Goal: Information Seeking & Learning: Learn about a topic

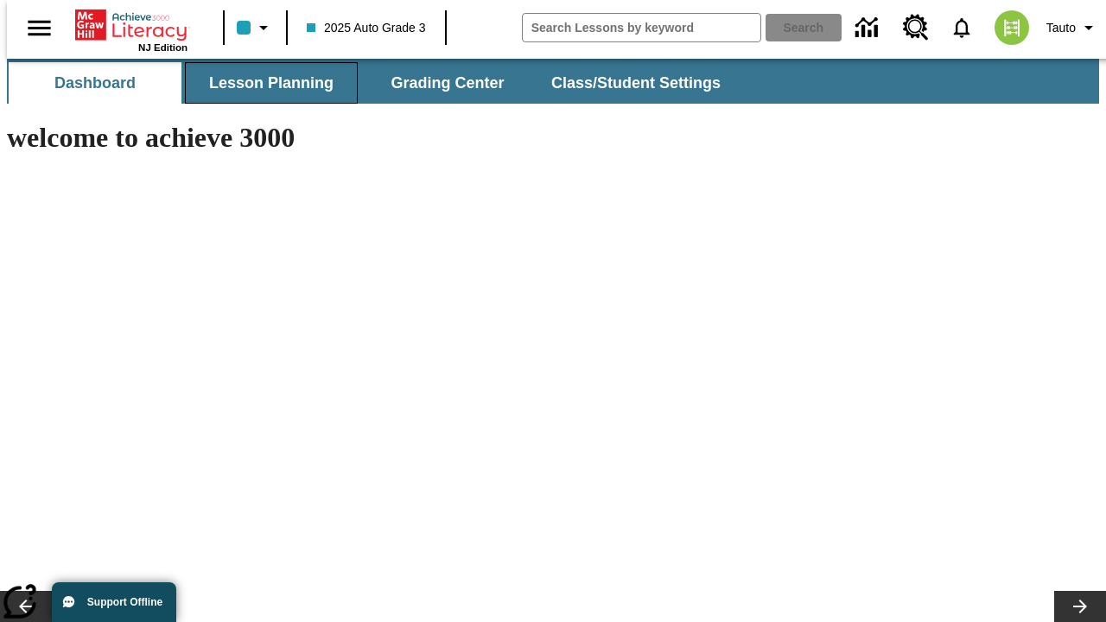
click at [264, 83] on button "Lesson Planning" at bounding box center [271, 82] width 173 height 41
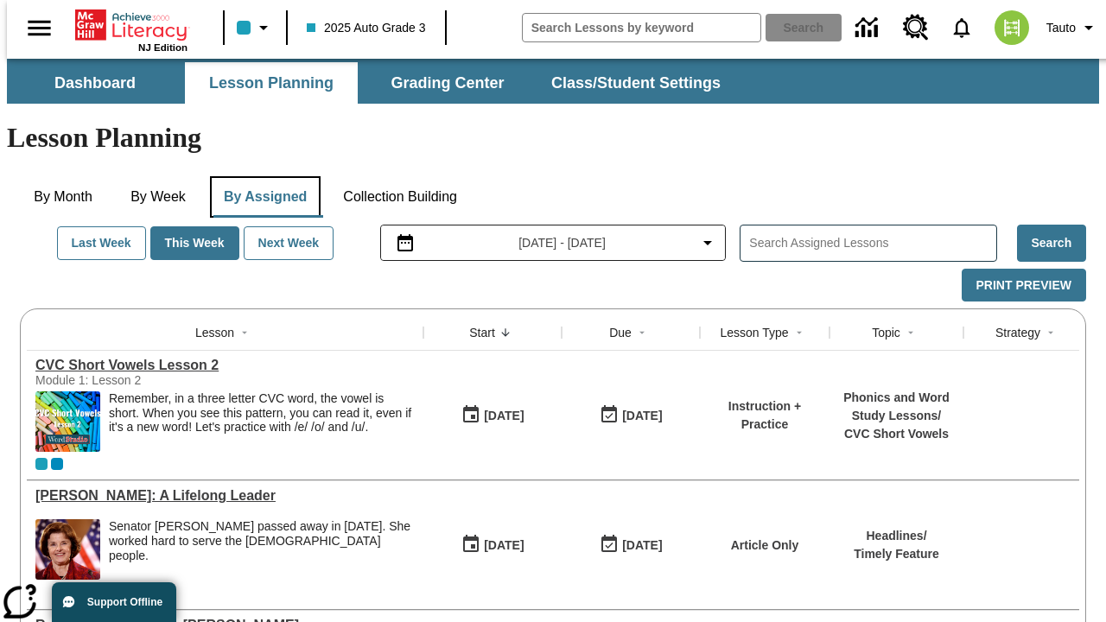
click at [261, 176] on button "By Assigned" at bounding box center [265, 196] width 111 height 41
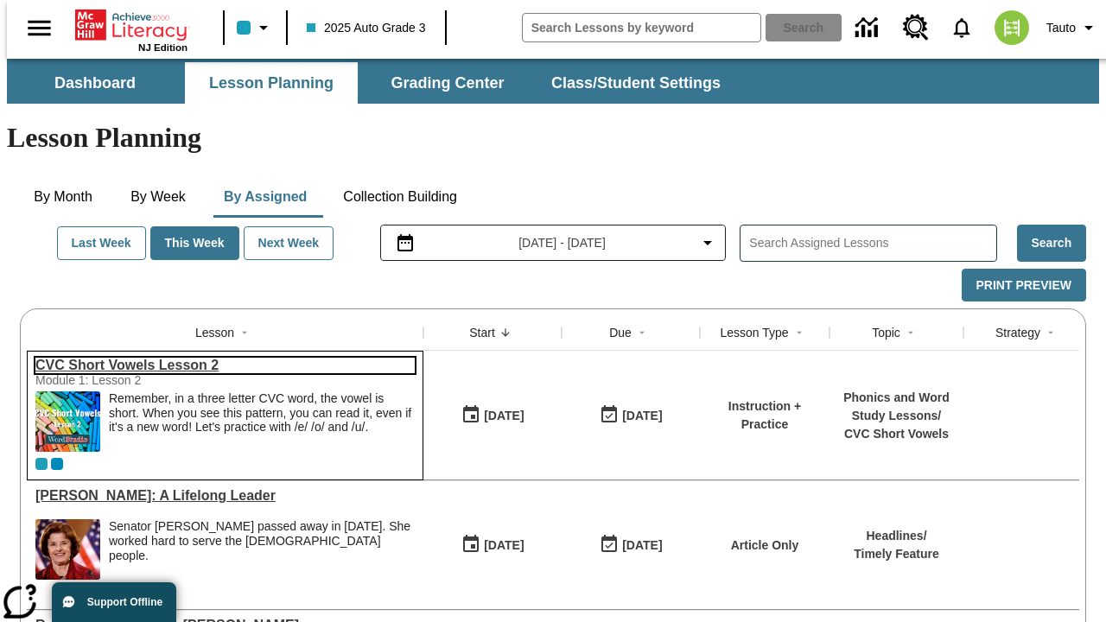
click at [218, 358] on link "CVC Short Vowels Lesson 2" at bounding box center [224, 366] width 379 height 16
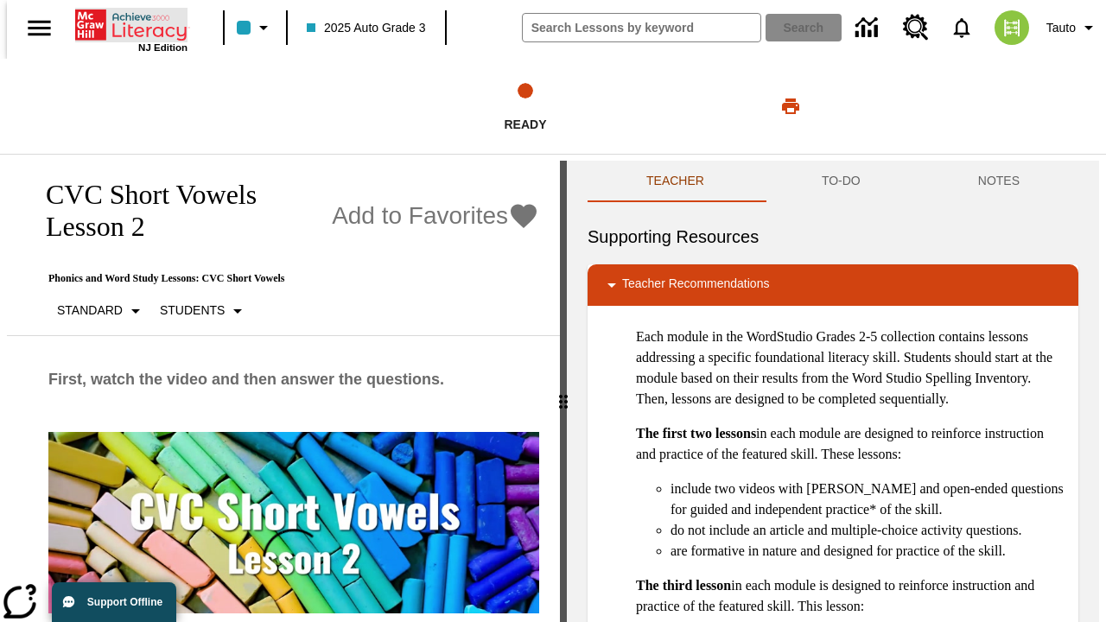
click at [124, 23] on icon "Home" at bounding box center [132, 25] width 115 height 35
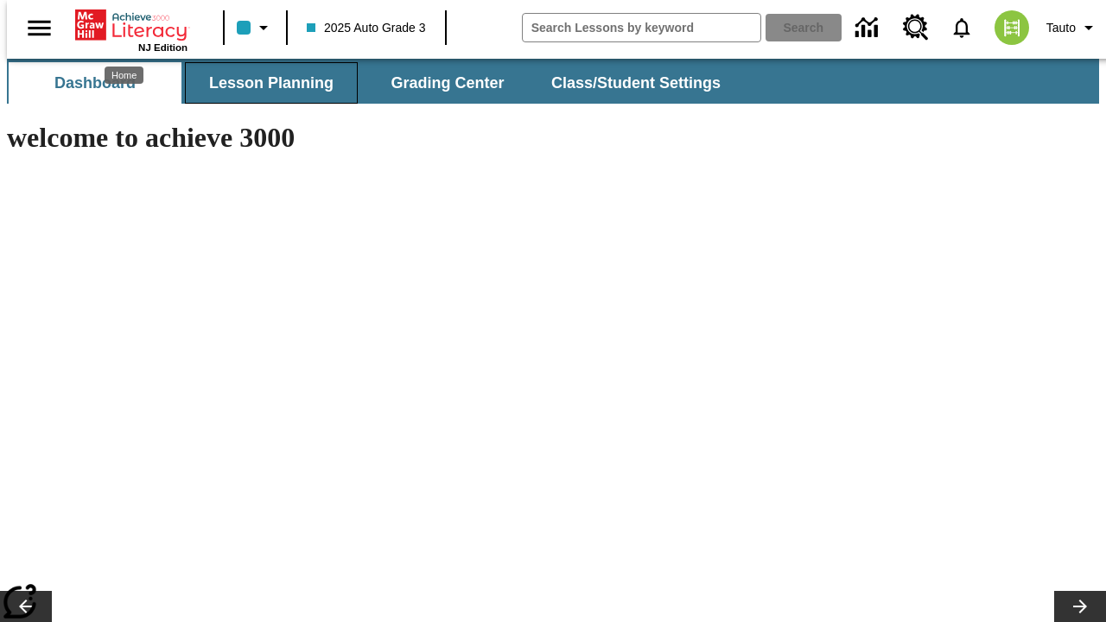
click at [264, 83] on button "Lesson Planning" at bounding box center [271, 82] width 173 height 41
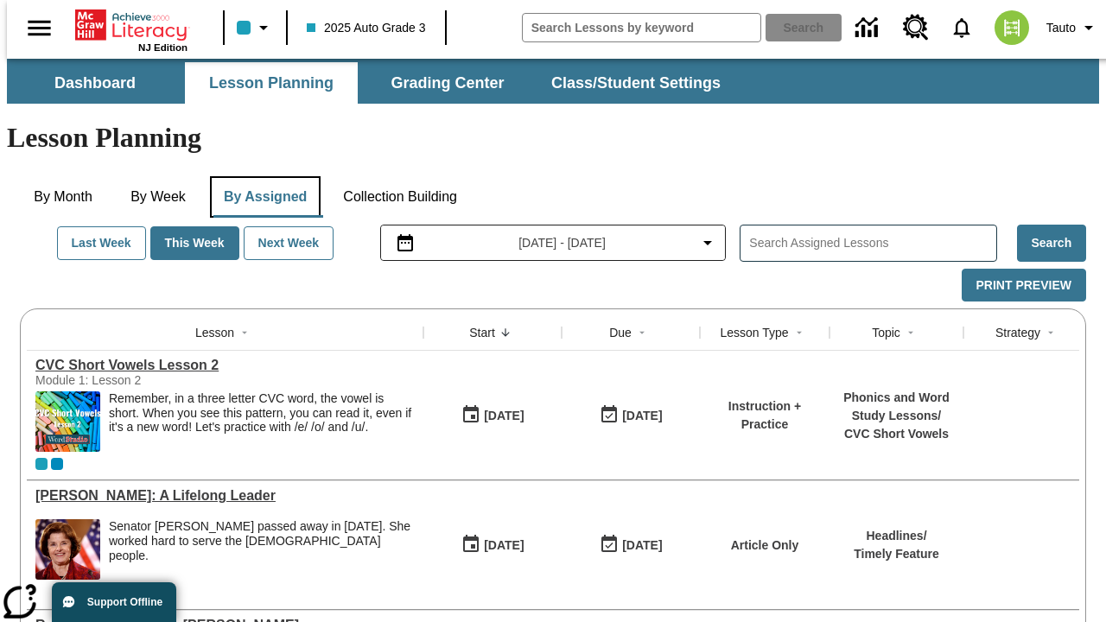
click at [261, 176] on button "By Assigned" at bounding box center [265, 196] width 111 height 41
